Goal: Task Accomplishment & Management: Complete application form

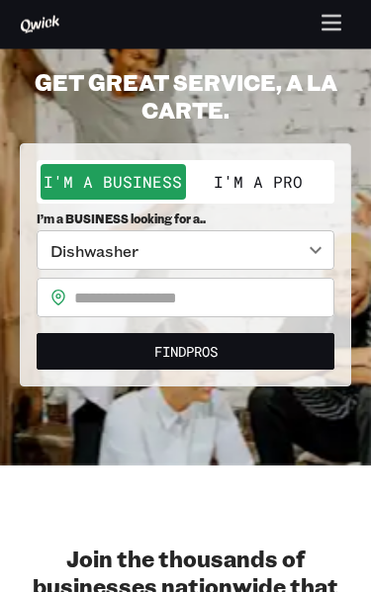
scroll to position [65, 0]
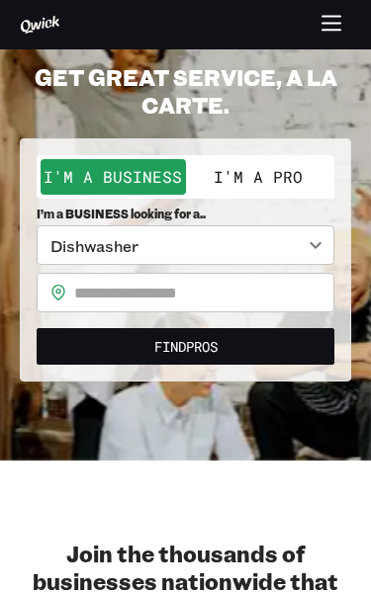
click at [300, 259] on body "**********" at bounding box center [185, 231] width 371 height 592
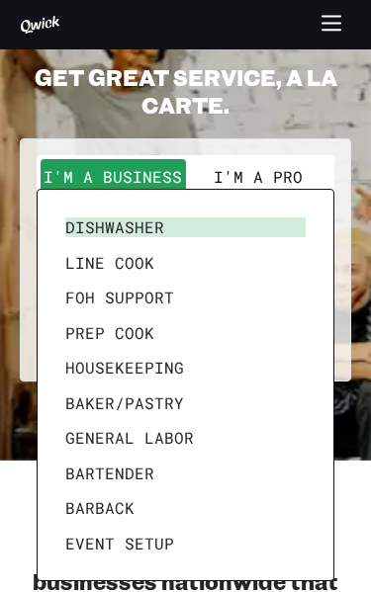
click at [165, 360] on li "Housekeeping" at bounding box center [185, 368] width 256 height 36
type input "**********"
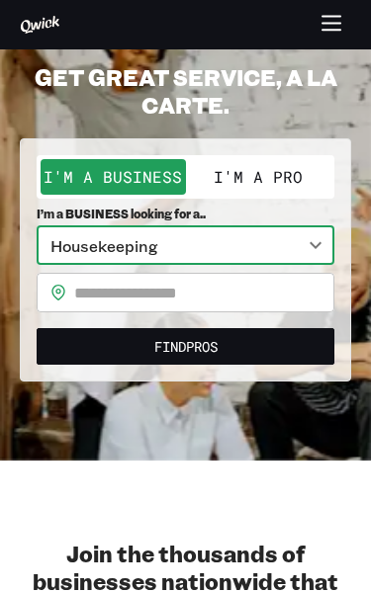
click at [271, 299] on input "text" at bounding box center [204, 293] width 260 height 40
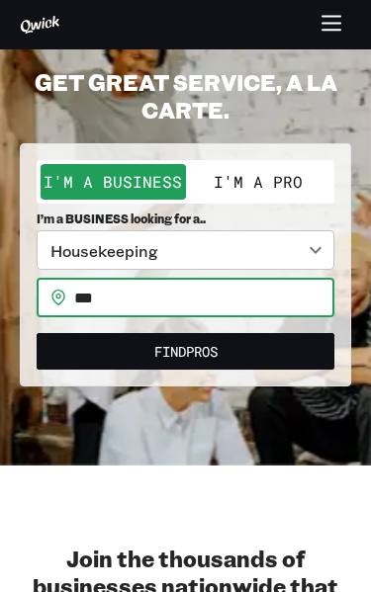
type input "***"
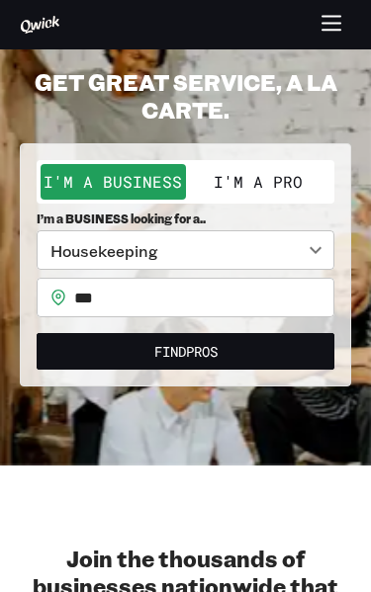
click at [169, 325] on form "**********" at bounding box center [186, 265] width 298 height 210
click at [255, 296] on input "***" at bounding box center [204, 298] width 260 height 40
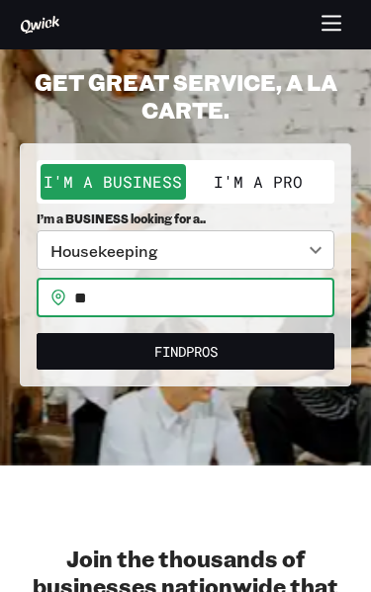
type input "*"
type input "*****"
click at [185, 349] on button "Find Pros" at bounding box center [186, 351] width 298 height 37
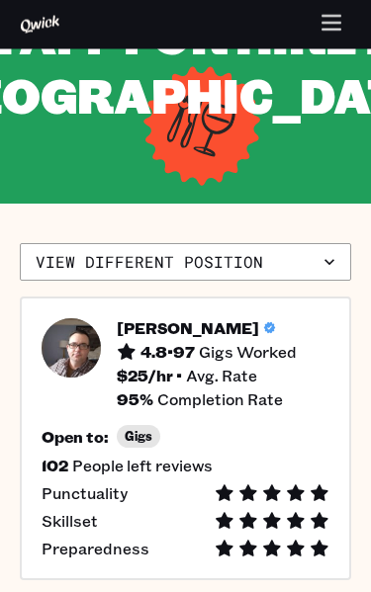
scroll to position [222, 0]
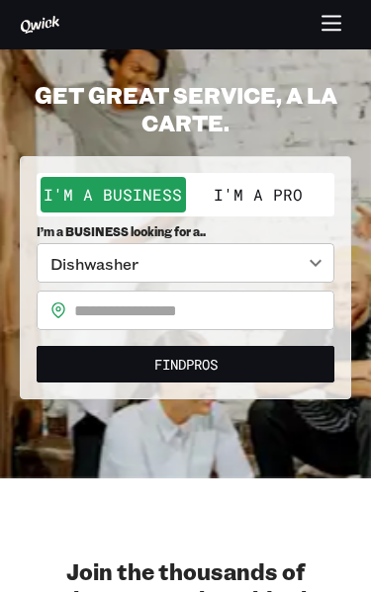
scroll to position [47, 0]
click at [309, 192] on button "I'm a Pro" at bounding box center [258, 195] width 145 height 36
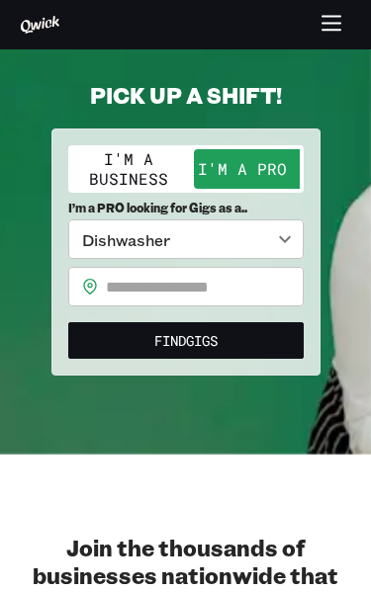
click at [295, 235] on body "**********" at bounding box center [185, 249] width 371 height 592
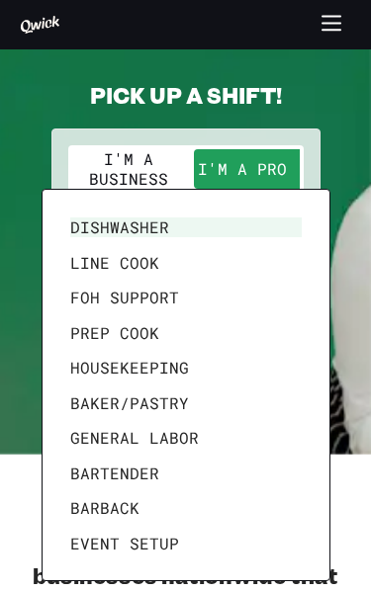
click at [167, 363] on li "Housekeeping" at bounding box center [185, 368] width 247 height 36
type input "**********"
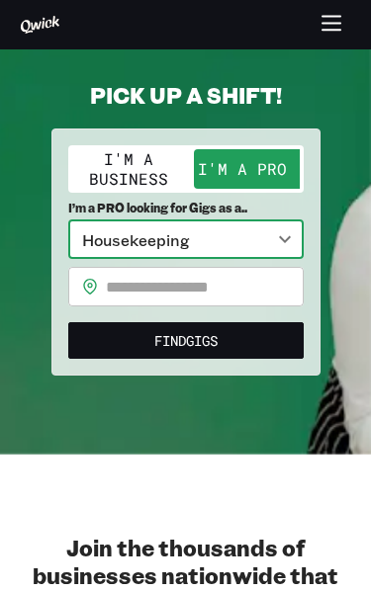
click at [243, 286] on input "text" at bounding box center [205, 287] width 198 height 40
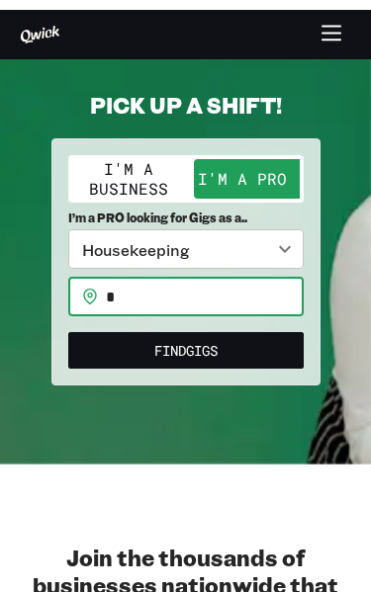
scroll to position [38, 0]
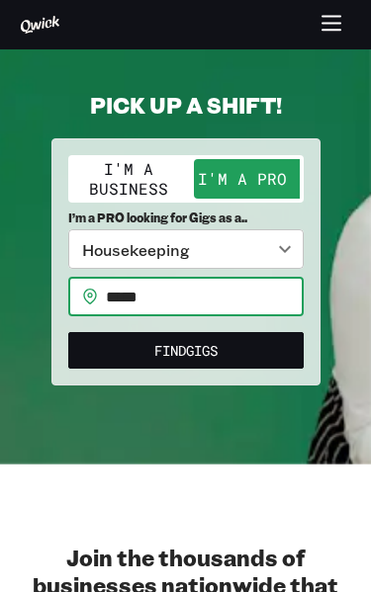
type input "*****"
click at [185, 349] on button "Find Gigs" at bounding box center [185, 350] width 235 height 37
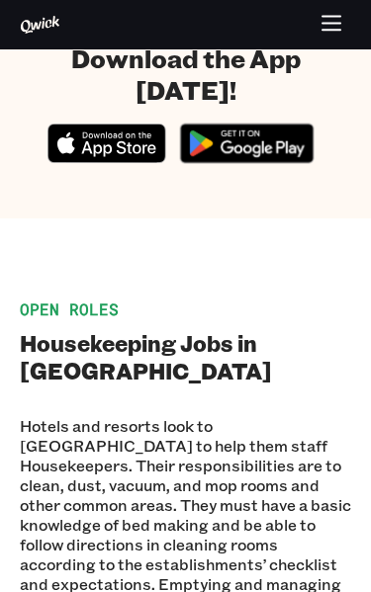
scroll to position [1012, 0]
click at [324, 30] on icon "button" at bounding box center [331, 30] width 18 height 0
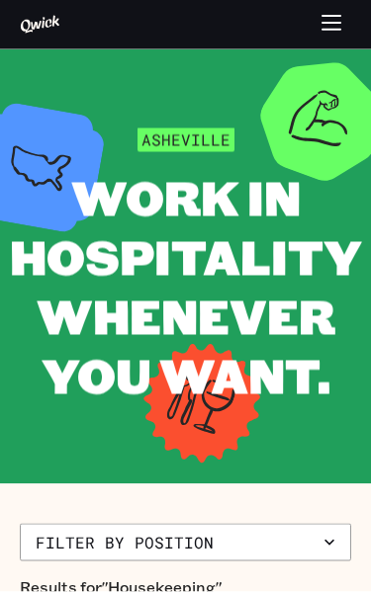
scroll to position [0, 0]
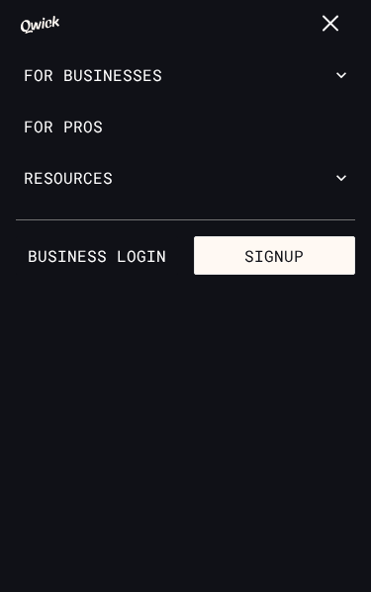
click at [160, 112] on link "For Pros" at bounding box center [185, 126] width 371 height 51
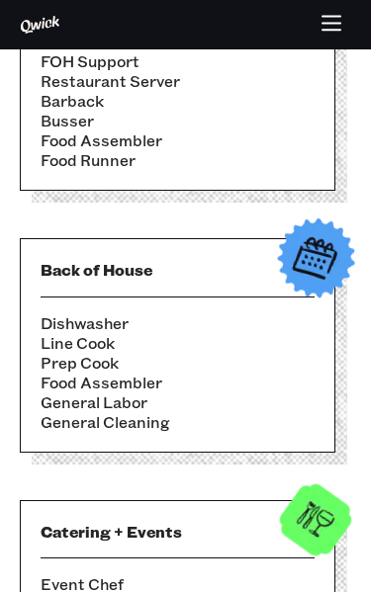
scroll to position [750, 0]
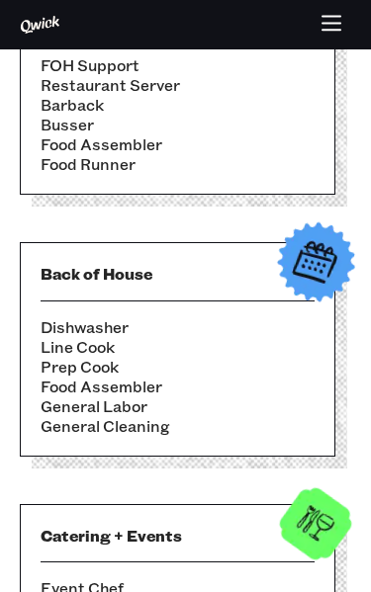
click at [281, 357] on li "Prep Cook" at bounding box center [178, 367] width 274 height 20
click at [289, 322] on li "Dishwasher" at bounding box center [178, 327] width 274 height 20
click at [308, 245] on img at bounding box center [315, 262] width 97 height 97
click at [282, 268] on img at bounding box center [315, 262] width 97 height 97
click at [186, 358] on li "Prep Cook" at bounding box center [178, 367] width 274 height 20
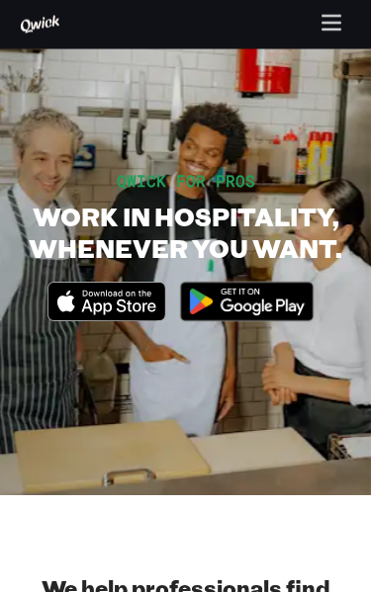
scroll to position [3, 0]
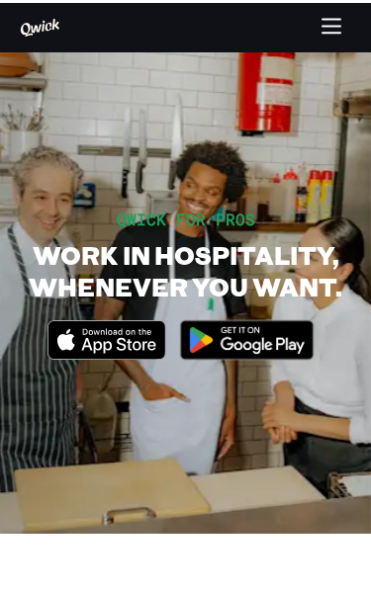
click at [312, 21] on button "button" at bounding box center [331, 25] width 39 height 39
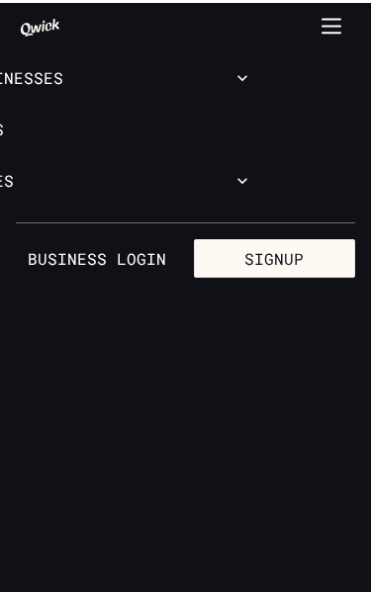
scroll to position [0, 0]
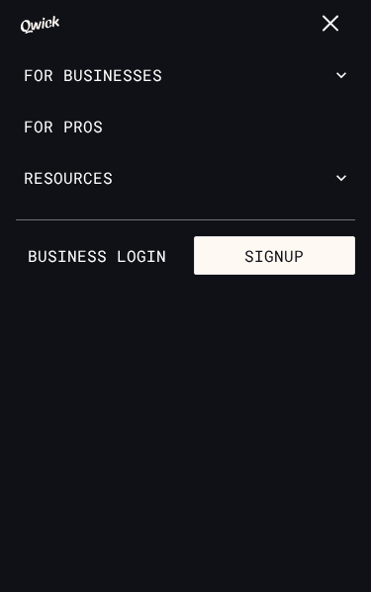
click at [326, 256] on button "Signup" at bounding box center [275, 256] width 162 height 40
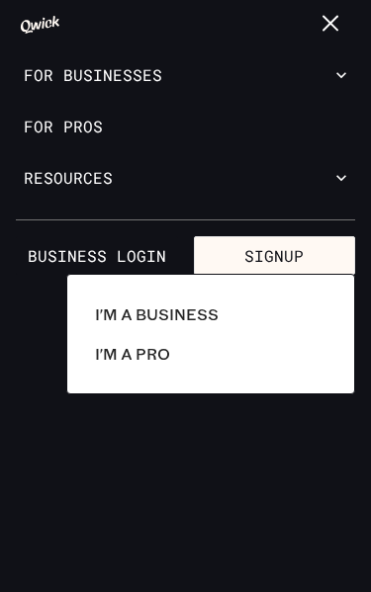
click at [181, 355] on link "I'm a Pro" at bounding box center [210, 354] width 247 height 40
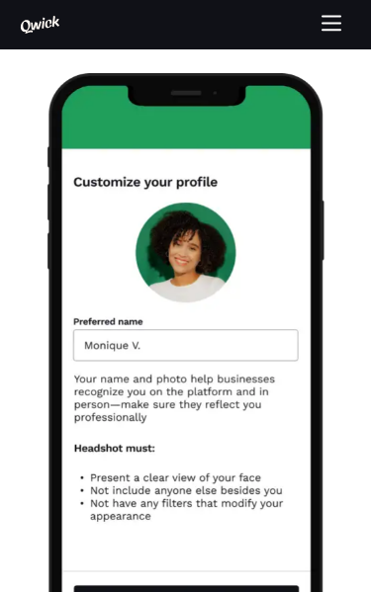
scroll to position [2646, 0]
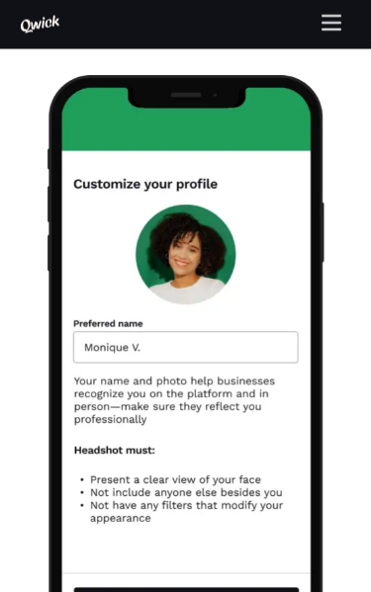
click at [322, 14] on icon "button" at bounding box center [331, 25] width 23 height 23
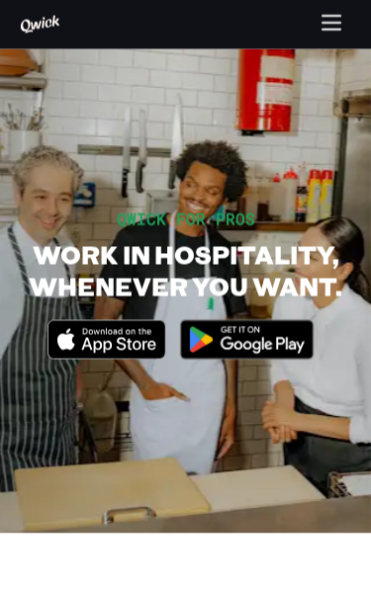
scroll to position [0, 0]
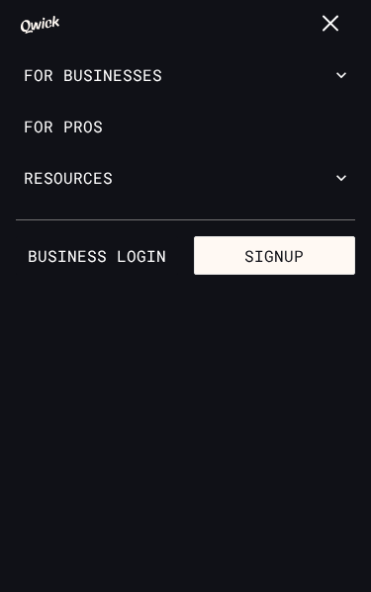
click at [286, 254] on button "Signup" at bounding box center [275, 256] width 162 height 40
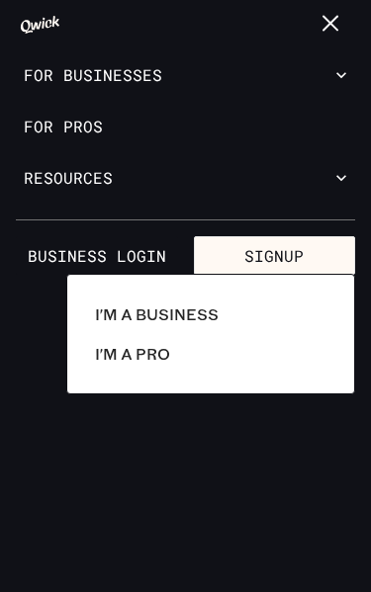
click at [150, 350] on p "I'm a Pro" at bounding box center [132, 354] width 75 height 24
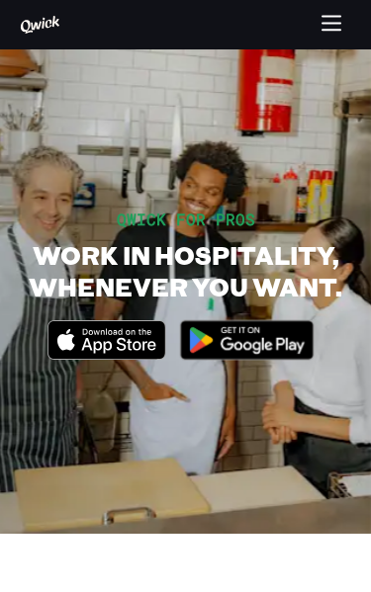
click at [306, 239] on h1 "WORK IN HOSPITALITY, WHENEVER YOU WANT." at bounding box center [185, 270] width 331 height 63
click at [296, 256] on h1 "WORK IN HOSPITALITY, WHENEVER YOU WANT." at bounding box center [185, 270] width 331 height 63
click at [284, 274] on h1 "WORK IN HOSPITALITY, WHENEVER YOU WANT." at bounding box center [185, 270] width 331 height 63
click at [255, 316] on img at bounding box center [246, 339] width 153 height 59
click at [140, 339] on icon "Download on the App Store" at bounding box center [106, 340] width 117 height 38
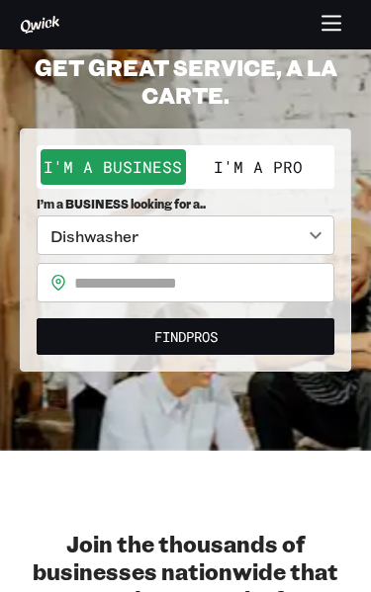
scroll to position [76, 0]
